Goal: Task Accomplishment & Management: Complete application form

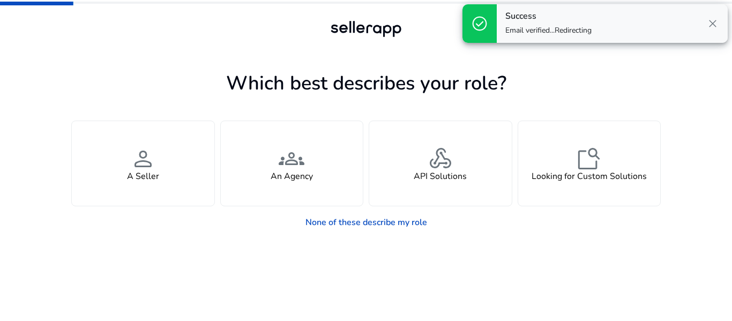
click at [710, 29] on span "close" at bounding box center [712, 23] width 13 height 13
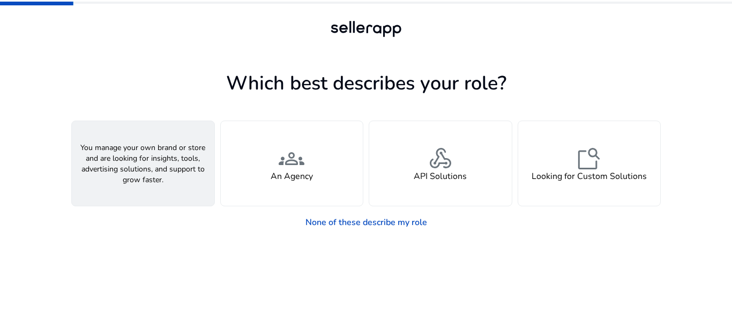
click at [140, 178] on h4 "A Seller" at bounding box center [143, 176] width 32 height 10
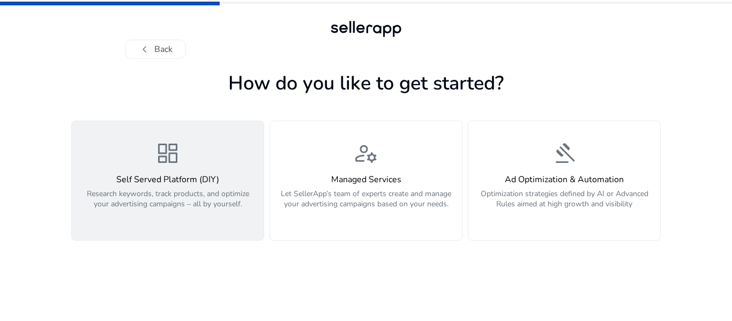
click at [112, 199] on p "Research keywords, track products, and optimize your advertising campaigns – al…" at bounding box center [167, 205] width 179 height 32
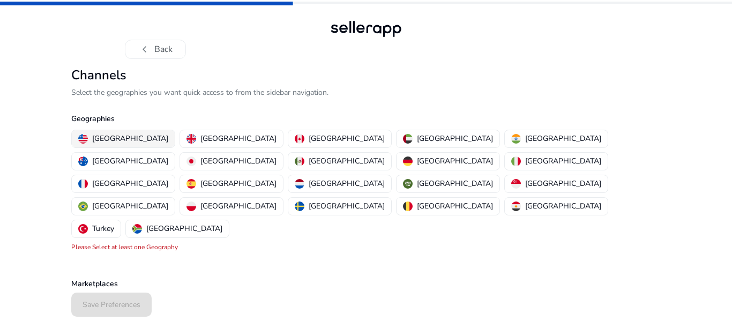
click at [122, 136] on p "[GEOGRAPHIC_DATA]" at bounding box center [130, 138] width 76 height 11
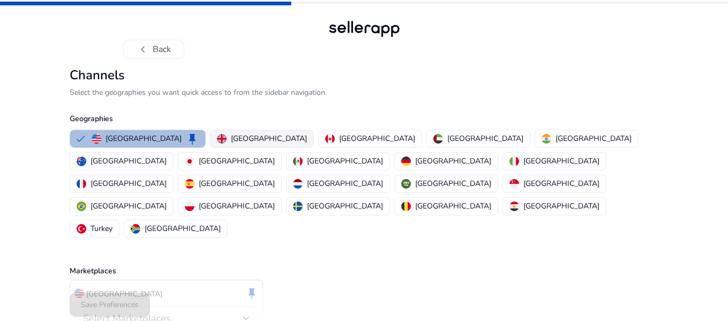
click at [210, 147] on mat-chip-option "[GEOGRAPHIC_DATA]" at bounding box center [262, 139] width 104 height 18
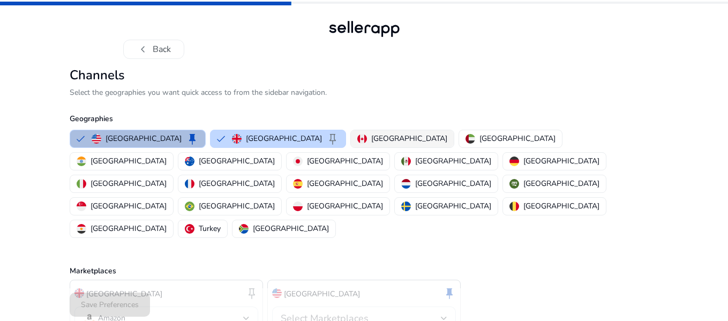
drag, startPoint x: 334, startPoint y: 144, endPoint x: 340, endPoint y: 142, distance: 6.1
click at [371, 144] on p "[GEOGRAPHIC_DATA]" at bounding box center [409, 138] width 76 height 11
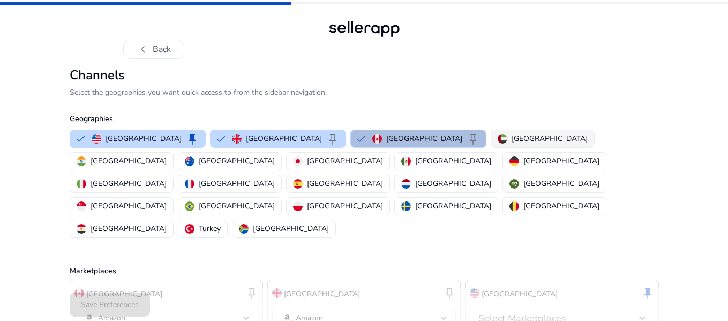
click at [491, 147] on button "[GEOGRAPHIC_DATA]" at bounding box center [542, 138] width 103 height 17
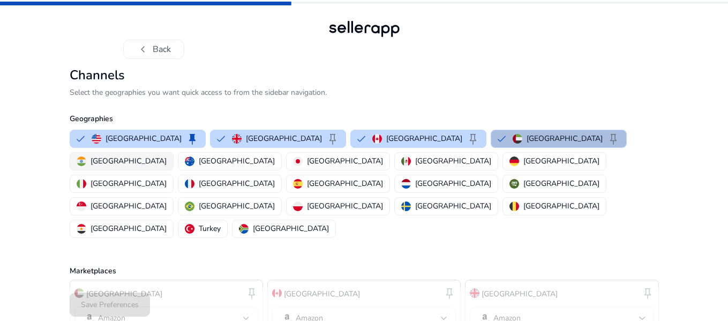
click at [167, 155] on p "[GEOGRAPHIC_DATA]" at bounding box center [129, 160] width 76 height 11
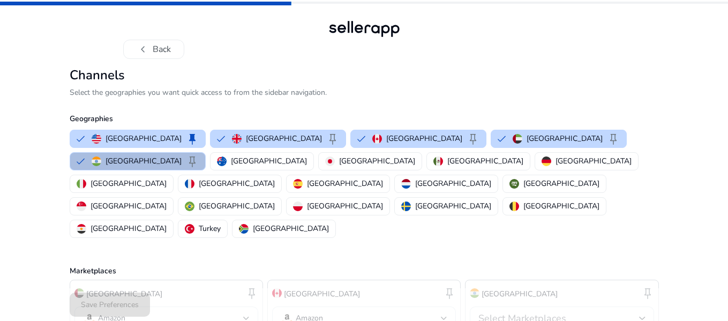
click at [608, 147] on div "[GEOGRAPHIC_DATA] keep [GEOGRAPHIC_DATA] keep [GEOGRAPHIC_DATA] keep [GEOGRAPHI…" at bounding box center [361, 183] width 593 height 112
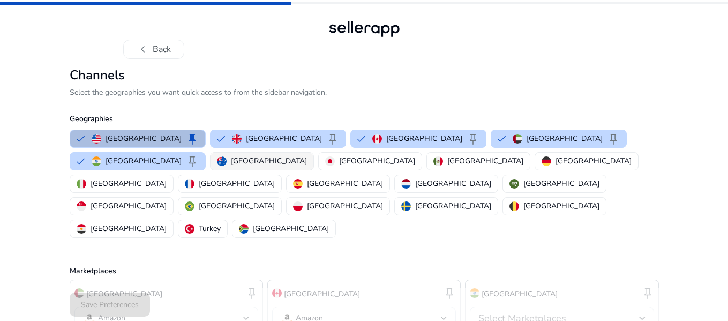
click at [210, 165] on button "[GEOGRAPHIC_DATA]" at bounding box center [261, 161] width 103 height 17
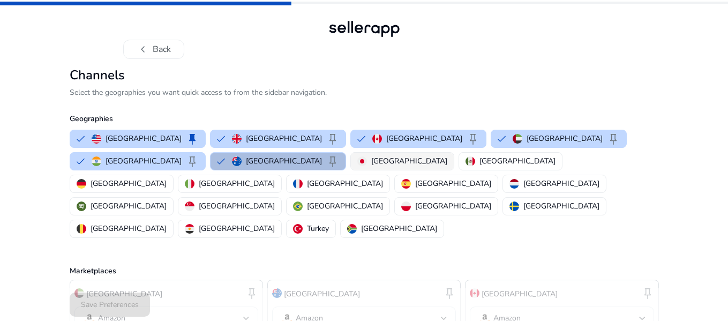
click at [351, 161] on button "[GEOGRAPHIC_DATA]" at bounding box center [402, 161] width 103 height 17
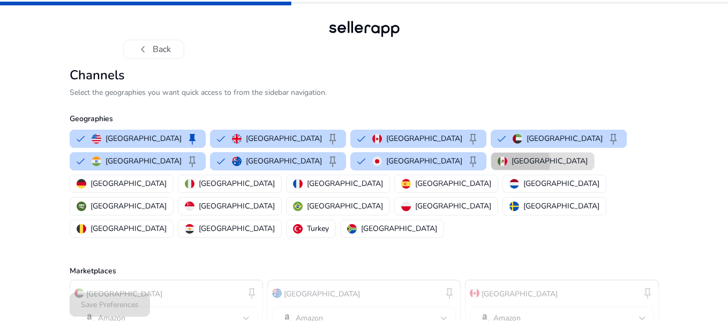
click at [511, 162] on p "[GEOGRAPHIC_DATA]" at bounding box center [549, 160] width 76 height 11
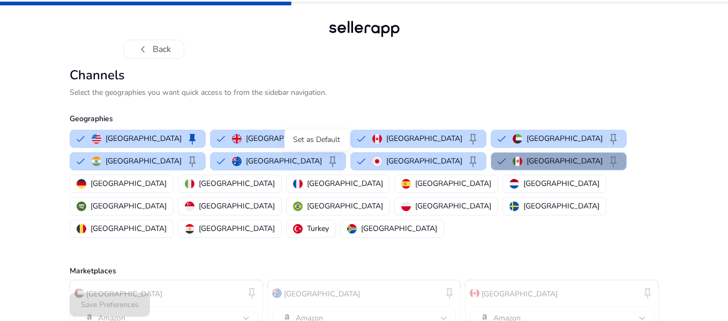
click at [607, 159] on span "keep" at bounding box center [613, 161] width 13 height 13
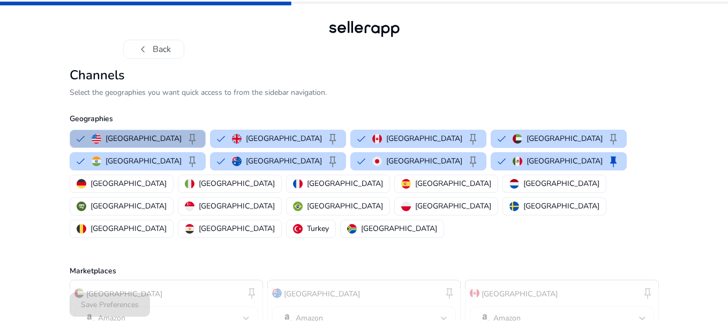
click at [371, 170] on div "[GEOGRAPHIC_DATA] keep [GEOGRAPHIC_DATA] keep [GEOGRAPHIC_DATA] keep [GEOGRAPHI…" at bounding box center [361, 183] width 593 height 112
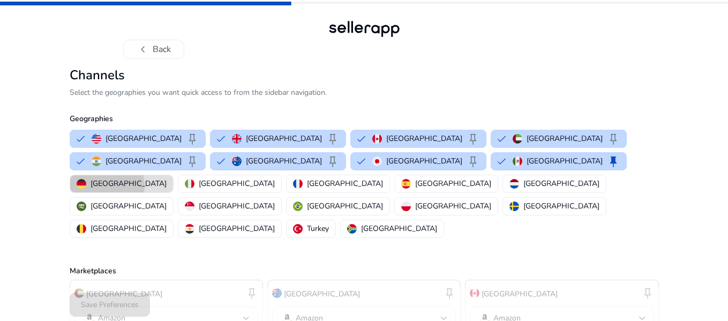
click at [167, 178] on p "[GEOGRAPHIC_DATA]" at bounding box center [129, 183] width 76 height 11
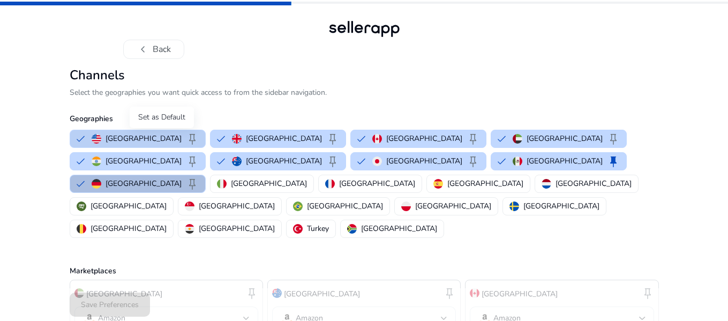
click at [186, 132] on span "keep" at bounding box center [192, 138] width 13 height 13
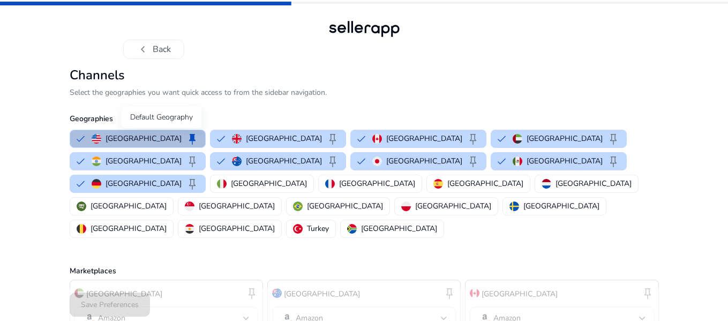
click at [186, 139] on span "keep" at bounding box center [192, 138] width 13 height 13
click at [186, 137] on span "keep" at bounding box center [192, 138] width 13 height 13
click at [227, 179] on img "button" at bounding box center [222, 184] width 10 height 10
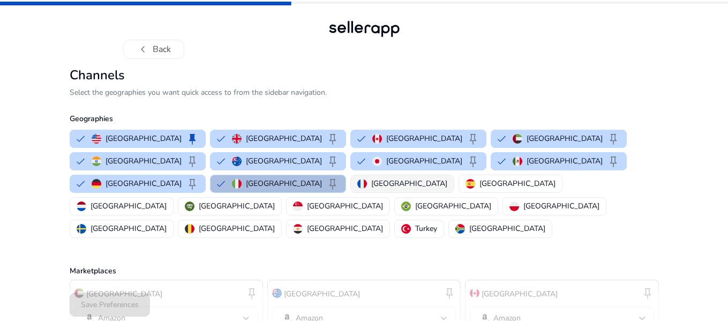
click at [454, 175] on button "[GEOGRAPHIC_DATA]" at bounding box center [402, 183] width 103 height 17
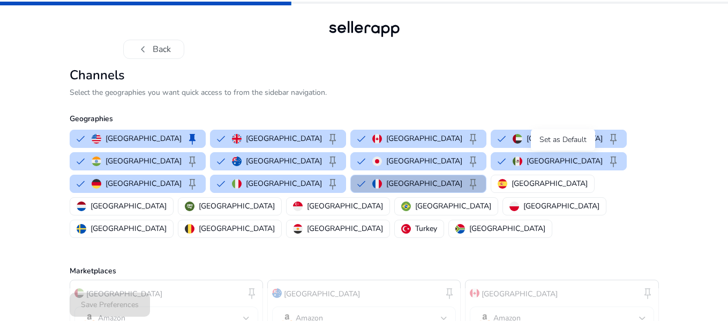
click at [479, 177] on div "France keep" at bounding box center [425, 183] width 107 height 13
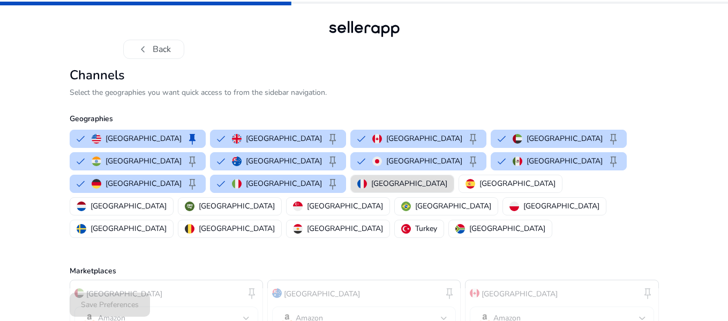
click at [612, 168] on div "[GEOGRAPHIC_DATA] keep [GEOGRAPHIC_DATA] keep [GEOGRAPHIC_DATA] keep [GEOGRAPHI…" at bounding box center [361, 183] width 593 height 112
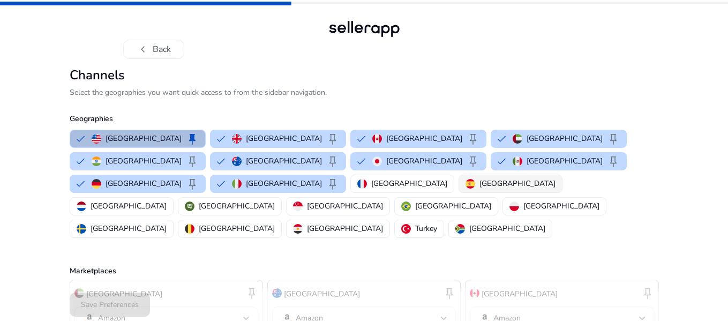
click at [555, 178] on p "[GEOGRAPHIC_DATA]" at bounding box center [517, 183] width 76 height 11
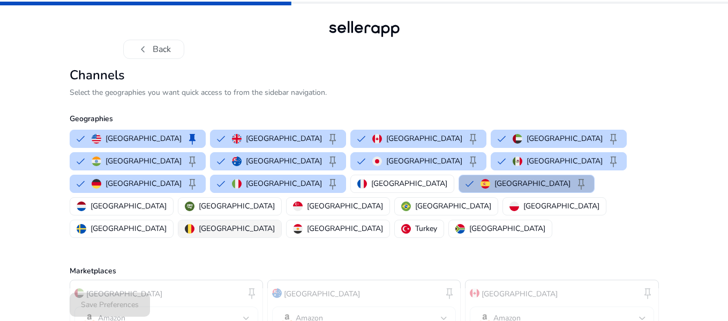
drag, startPoint x: 556, startPoint y: 162, endPoint x: 577, endPoint y: 178, distance: 26.4
click at [454, 175] on button "[GEOGRAPHIC_DATA]" at bounding box center [402, 183] width 103 height 17
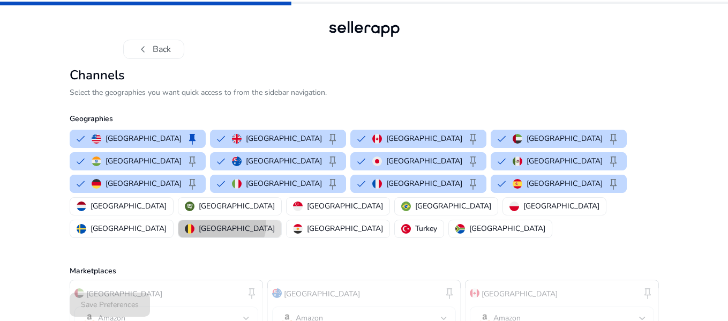
click at [275, 223] on p "[GEOGRAPHIC_DATA]" at bounding box center [237, 228] width 76 height 11
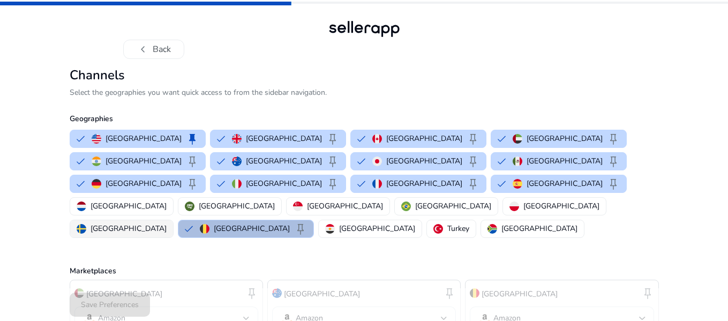
click at [167, 223] on p "[GEOGRAPHIC_DATA]" at bounding box center [129, 228] width 76 height 11
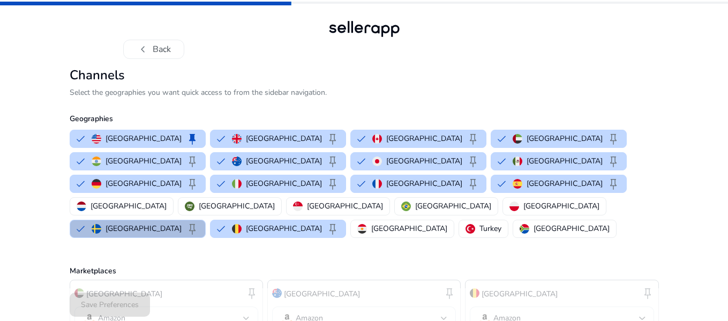
click at [523, 200] on p "[GEOGRAPHIC_DATA]" at bounding box center [561, 205] width 76 height 11
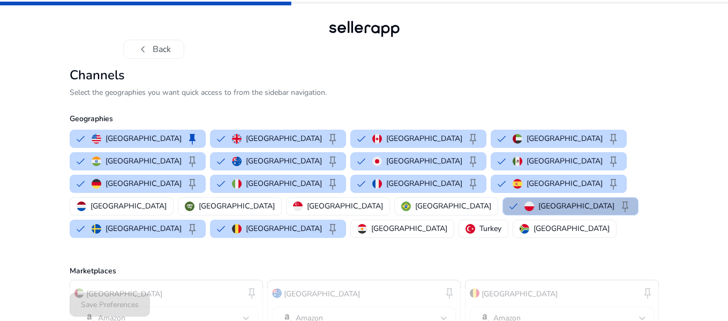
click at [395, 174] on div "[GEOGRAPHIC_DATA] keep [GEOGRAPHIC_DATA] keep [GEOGRAPHIC_DATA] keep [GEOGRAPHI…" at bounding box center [361, 183] width 593 height 112
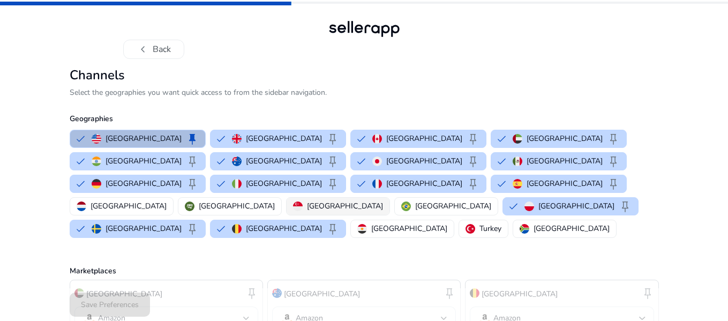
click at [415, 200] on p "[GEOGRAPHIC_DATA]" at bounding box center [453, 205] width 76 height 11
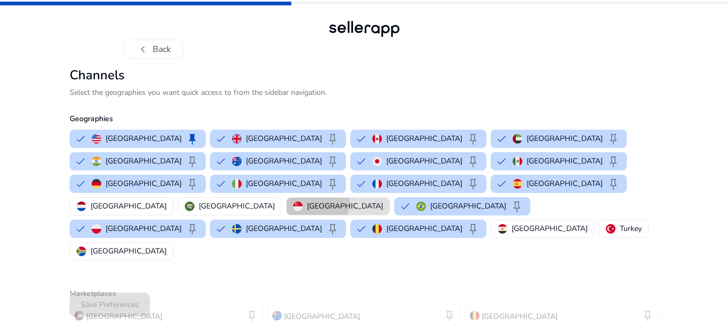
click at [319, 200] on div "[GEOGRAPHIC_DATA]" at bounding box center [338, 205] width 90 height 11
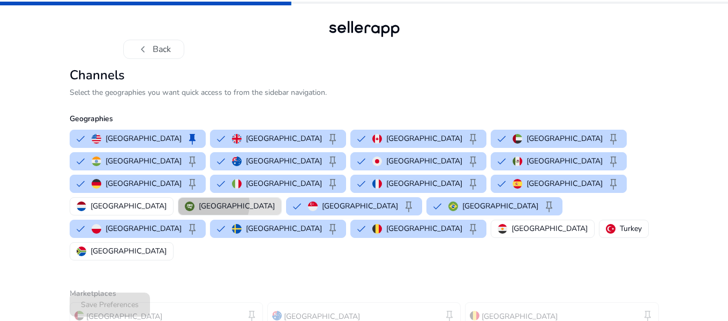
click at [262, 200] on p "[GEOGRAPHIC_DATA]" at bounding box center [237, 205] width 76 height 11
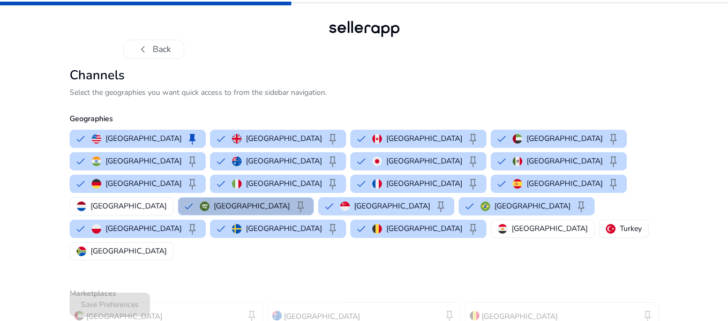
drag, startPoint x: 207, startPoint y: 182, endPoint x: 290, endPoint y: 191, distance: 84.1
click at [167, 200] on p "[GEOGRAPHIC_DATA]" at bounding box center [129, 205] width 76 height 11
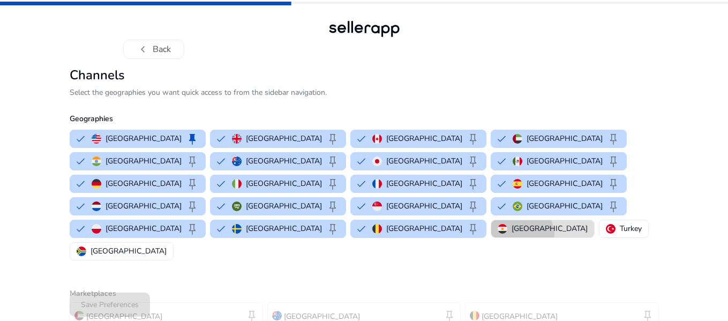
click at [491, 220] on button "[GEOGRAPHIC_DATA]" at bounding box center [542, 228] width 103 height 17
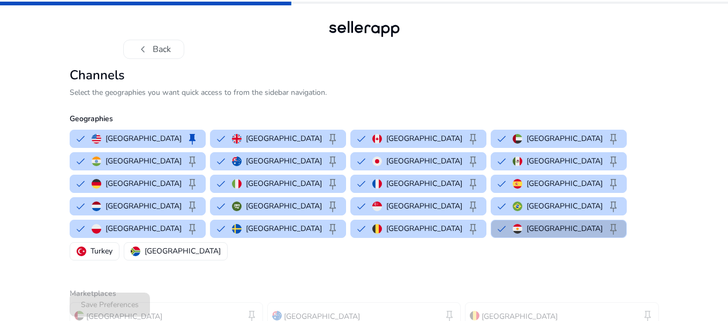
click at [491, 220] on mat-chip-option "Egypt keep" at bounding box center [559, 229] width 136 height 18
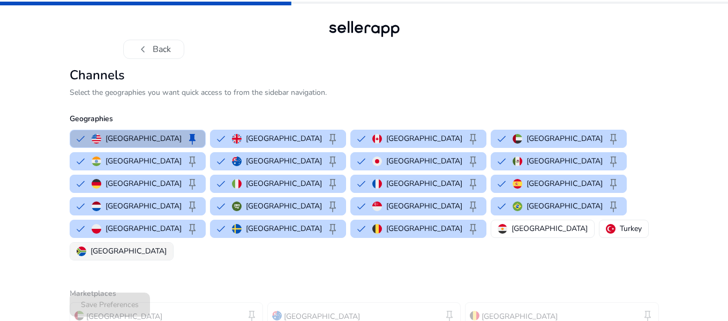
click at [167, 245] on p "[GEOGRAPHIC_DATA]" at bounding box center [129, 250] width 76 height 11
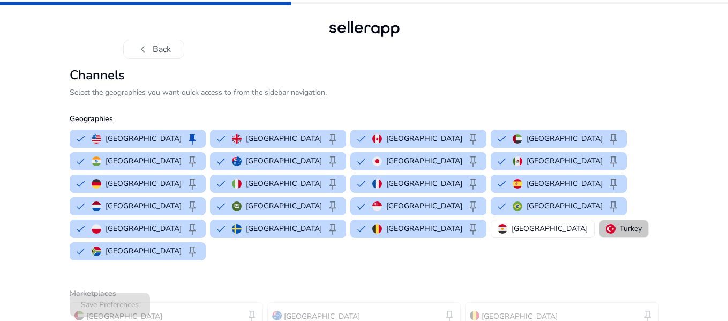
click at [620, 223] on p "Turkey" at bounding box center [631, 228] width 22 height 11
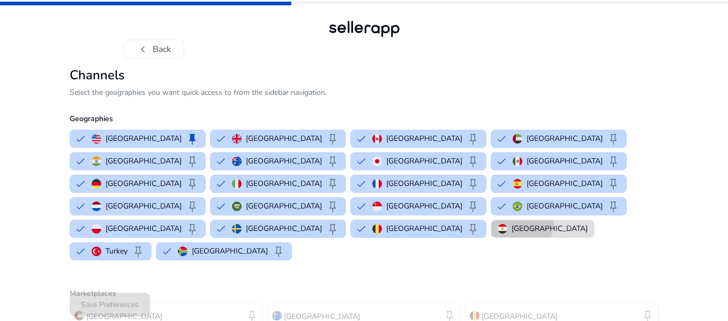
click at [511, 223] on p "[GEOGRAPHIC_DATA]" at bounding box center [549, 228] width 76 height 11
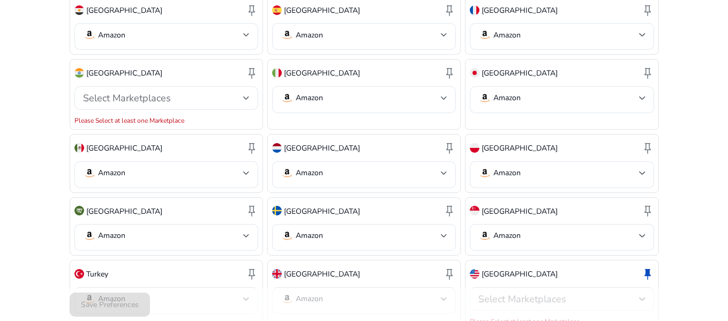
scroll to position [500, 0]
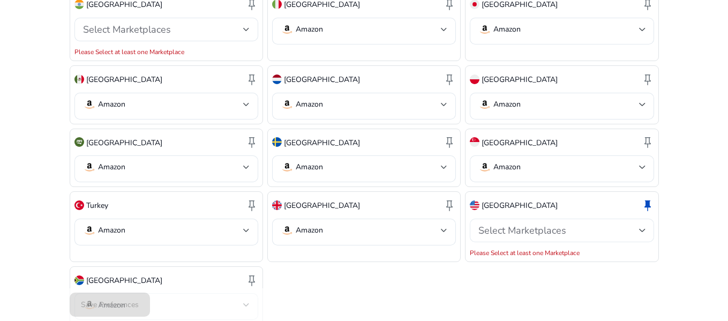
click at [552, 224] on span "Select Marketplaces" at bounding box center [522, 230] width 88 height 13
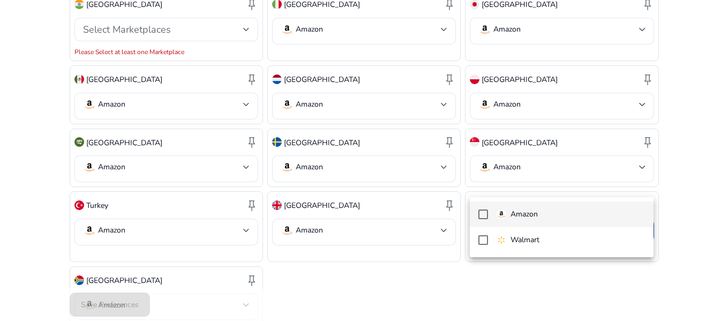
click at [526, 213] on p "Amazon" at bounding box center [523, 214] width 27 height 12
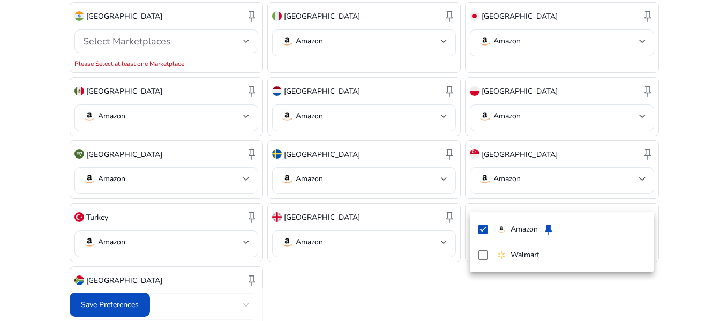
click at [358, 272] on div at bounding box center [364, 160] width 728 height 321
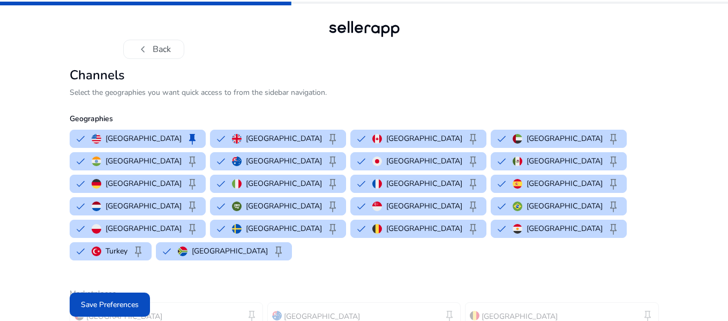
scroll to position [268, 0]
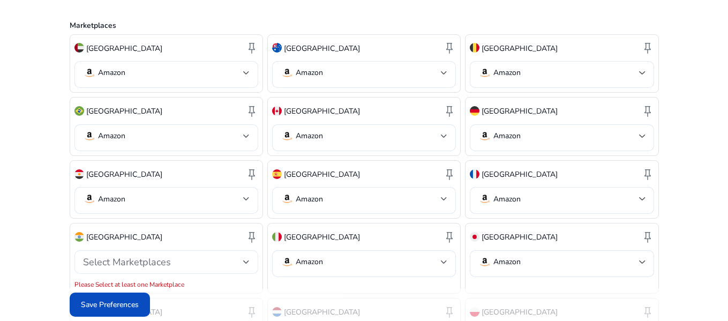
click at [243, 260] on div at bounding box center [246, 262] width 6 height 4
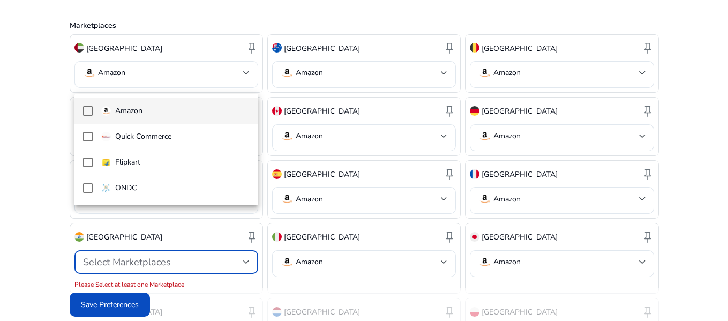
click at [169, 112] on span "Amazon" at bounding box center [175, 111] width 148 height 12
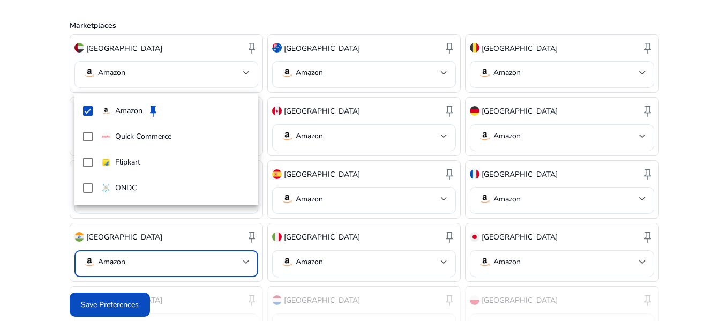
click at [101, 305] on div at bounding box center [364, 160] width 728 height 321
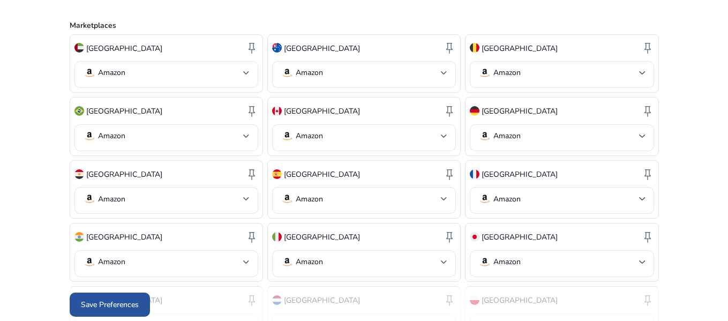
click at [108, 301] on span "Save Preferences" at bounding box center [110, 304] width 58 height 11
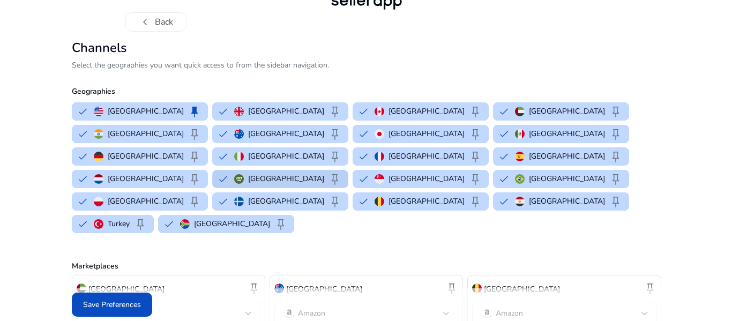
scroll to position [0, 0]
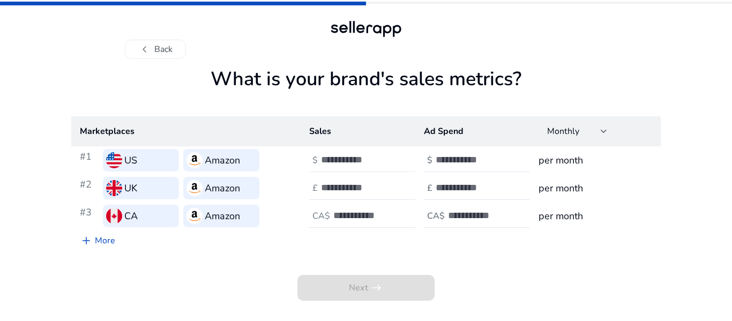
click at [331, 158] on input "number" at bounding box center [357, 160] width 72 height 12
click at [451, 159] on input "number" at bounding box center [471, 160] width 72 height 12
click at [364, 161] on input "number" at bounding box center [357, 160] width 72 height 12
type input "*"
click at [356, 187] on input "number" at bounding box center [357, 188] width 72 height 12
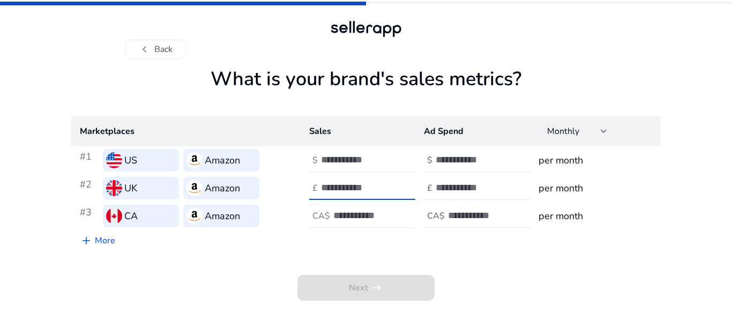
type input "*"
click at [359, 205] on div at bounding box center [381, 216] width 96 height 24
type input "*"
click at [160, 46] on button "chevron_left Back" at bounding box center [155, 49] width 61 height 19
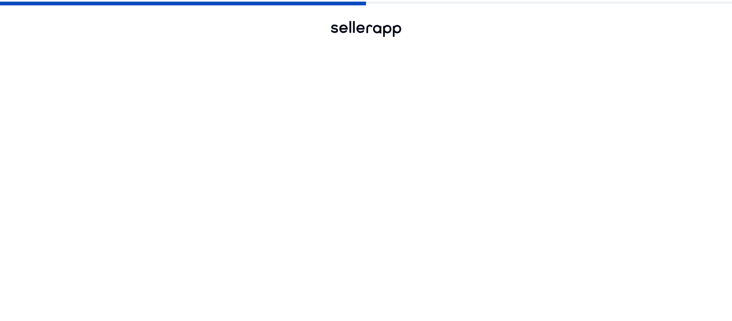
click at [159, 48] on button "chevron_left Back" at bounding box center [155, 49] width 61 height 19
click at [157, 48] on button "chevron_left Back" at bounding box center [155, 49] width 61 height 19
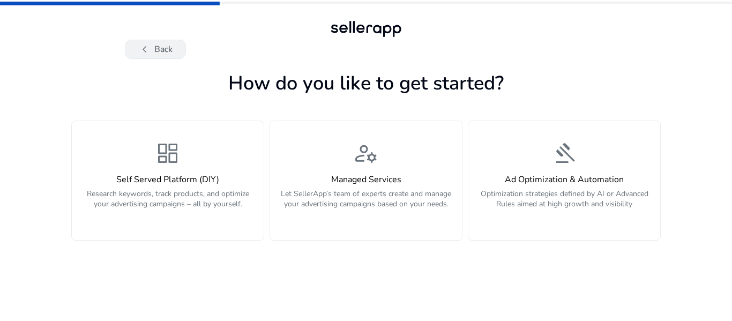
click at [156, 49] on button "chevron_left Back" at bounding box center [155, 49] width 61 height 19
